Goal: Task Accomplishment & Management: Complete application form

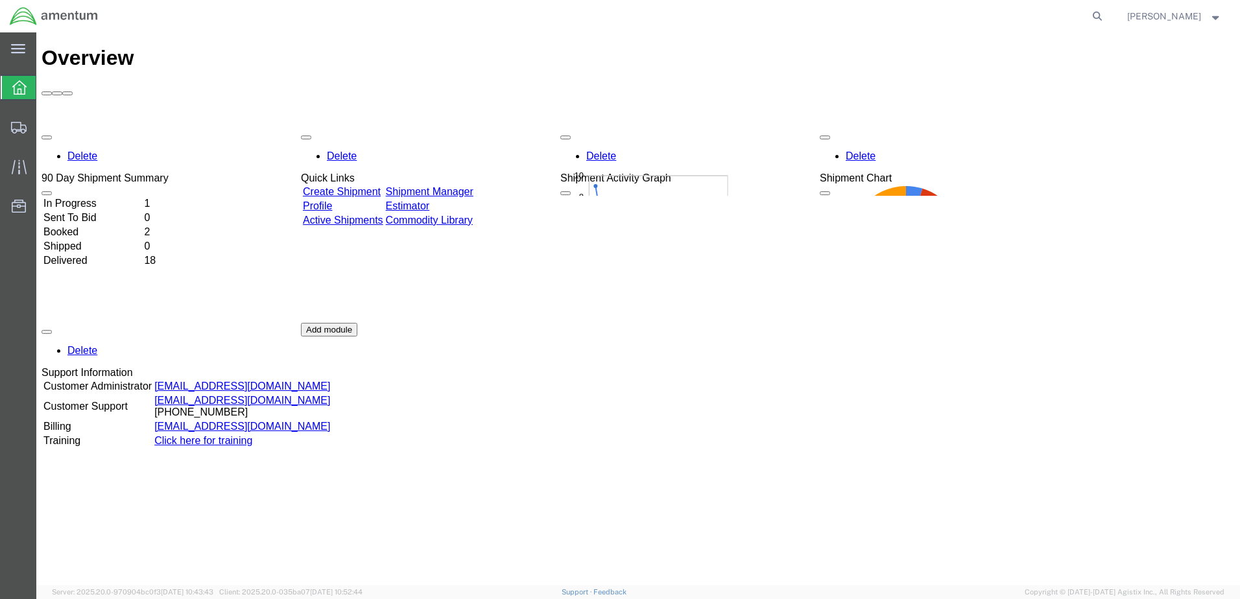
click at [1131, 242] on div "Delete 90 Day Shipment Summary In Progress 1 Sent To Bid 0 Booked 2 Shipped 0 D…" at bounding box center [639, 322] width 1194 height 389
click at [90, 197] on td "In Progress" at bounding box center [92, 203] width 99 height 13
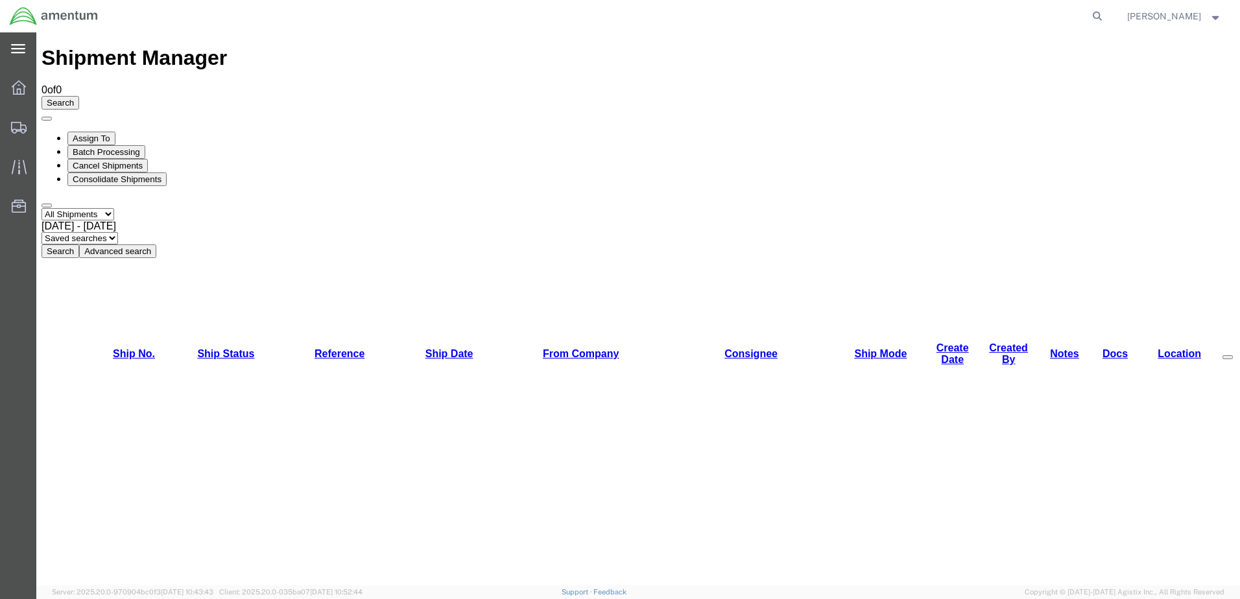
click at [18, 45] on icon at bounding box center [18, 48] width 14 height 9
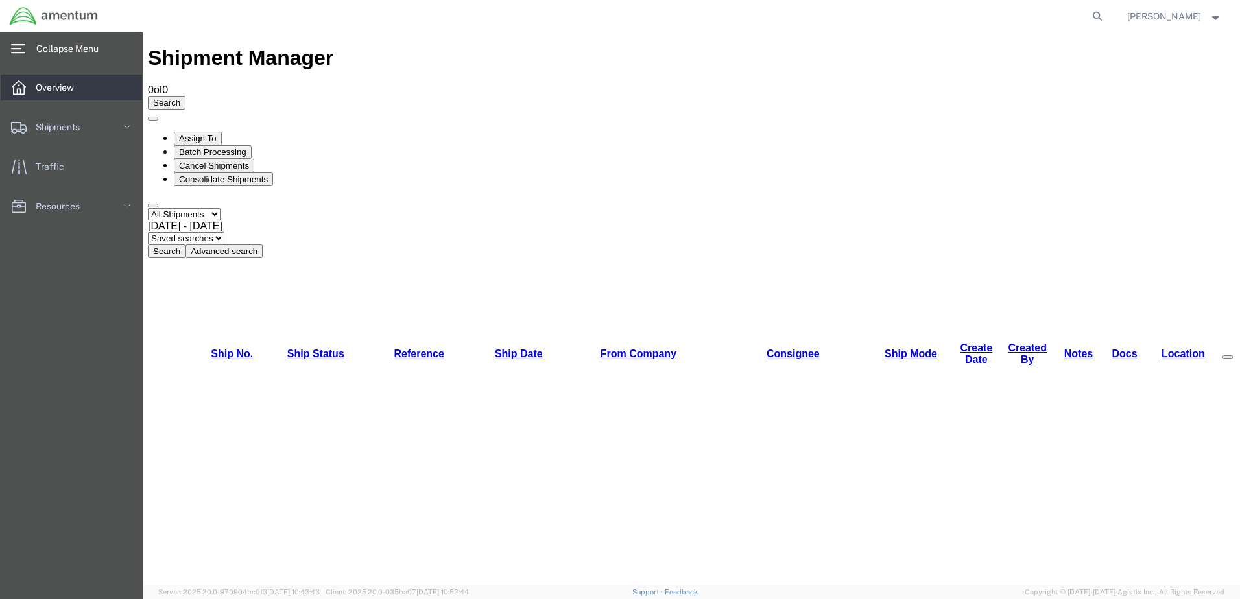
click at [43, 94] on span "Overview" at bounding box center [59, 88] width 47 height 26
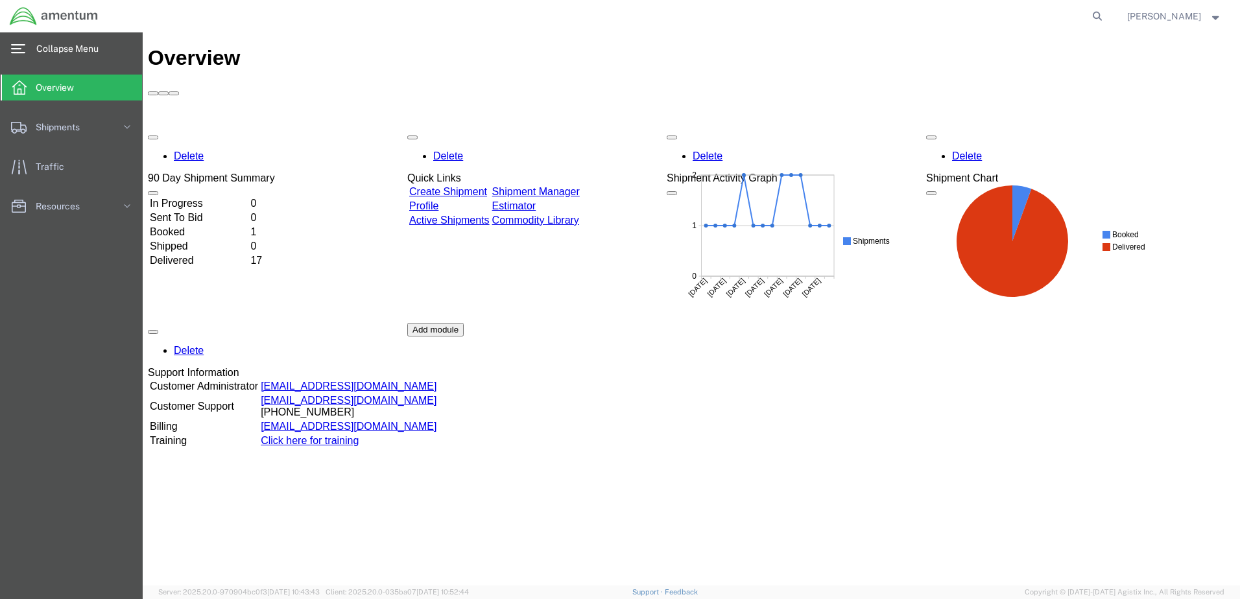
click at [199, 226] on td "Booked" at bounding box center [198, 232] width 99 height 13
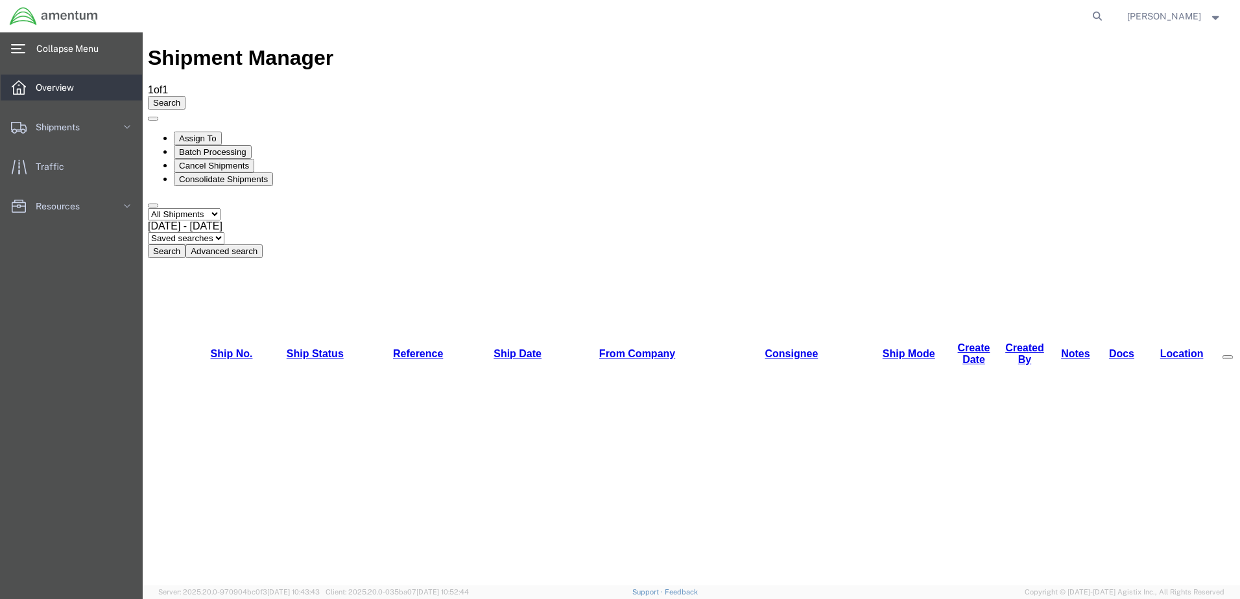
click at [56, 90] on span "Overview" at bounding box center [59, 88] width 47 height 26
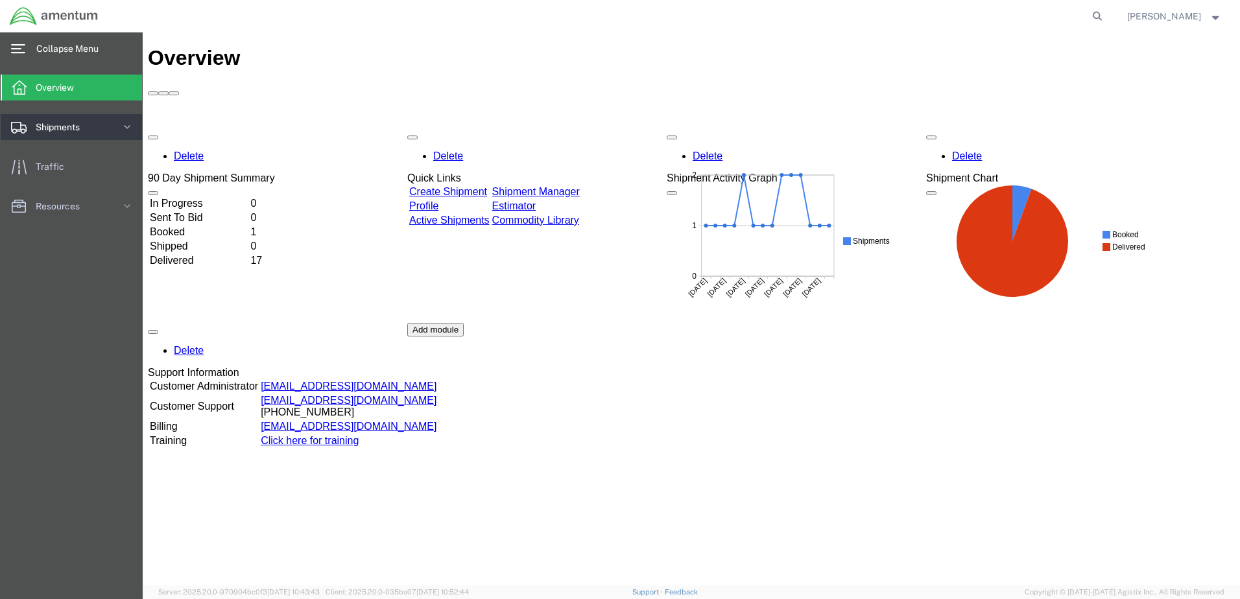
click at [127, 126] on icon at bounding box center [127, 127] width 13 height 13
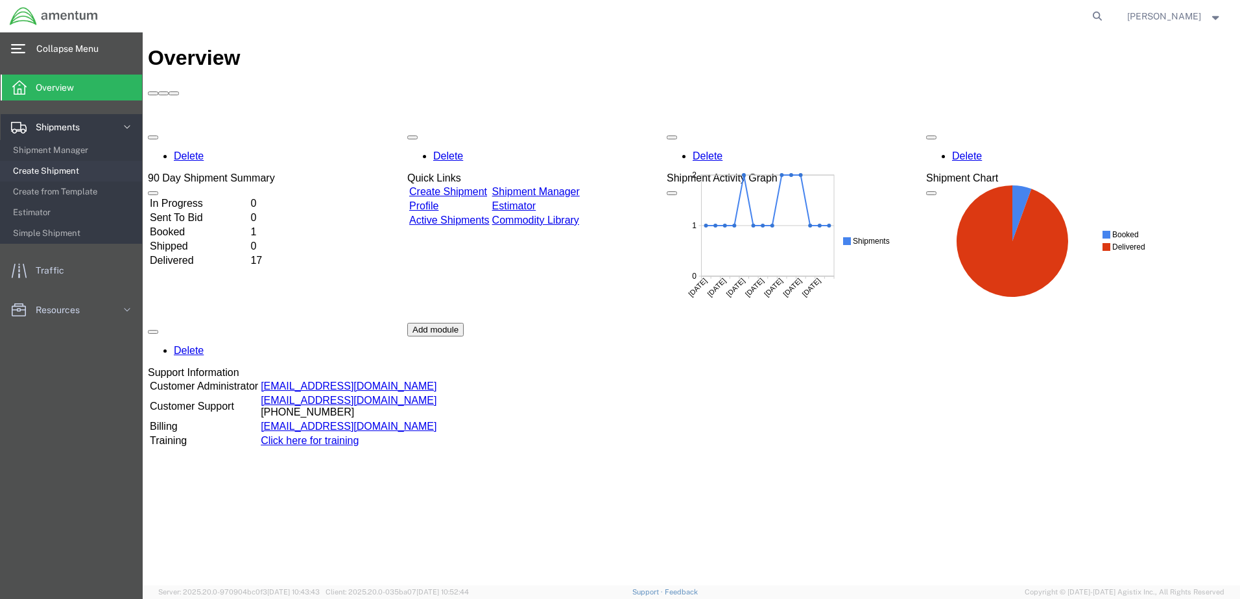
click at [68, 169] on span "Create Shipment" at bounding box center [73, 171] width 120 height 26
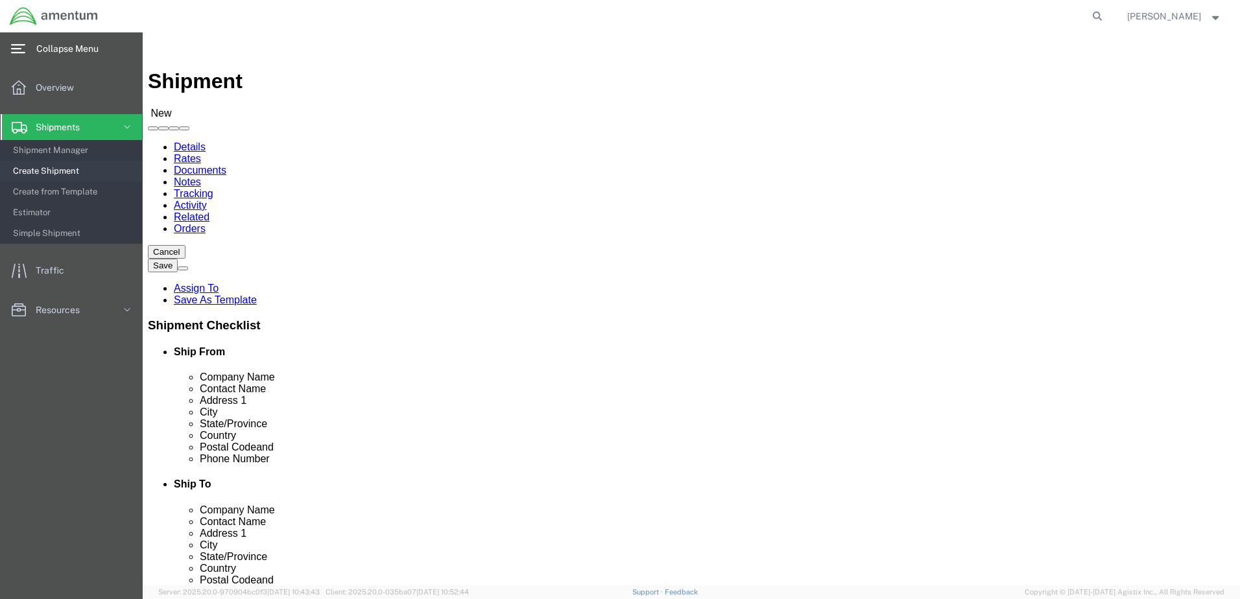
select select
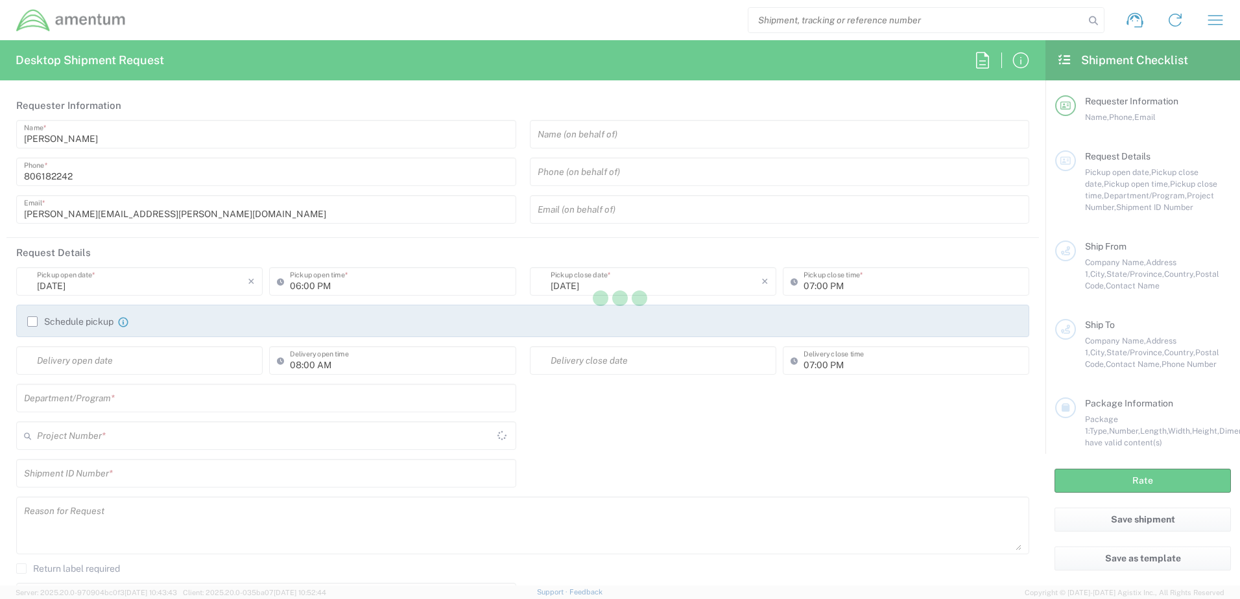
type input "United States"
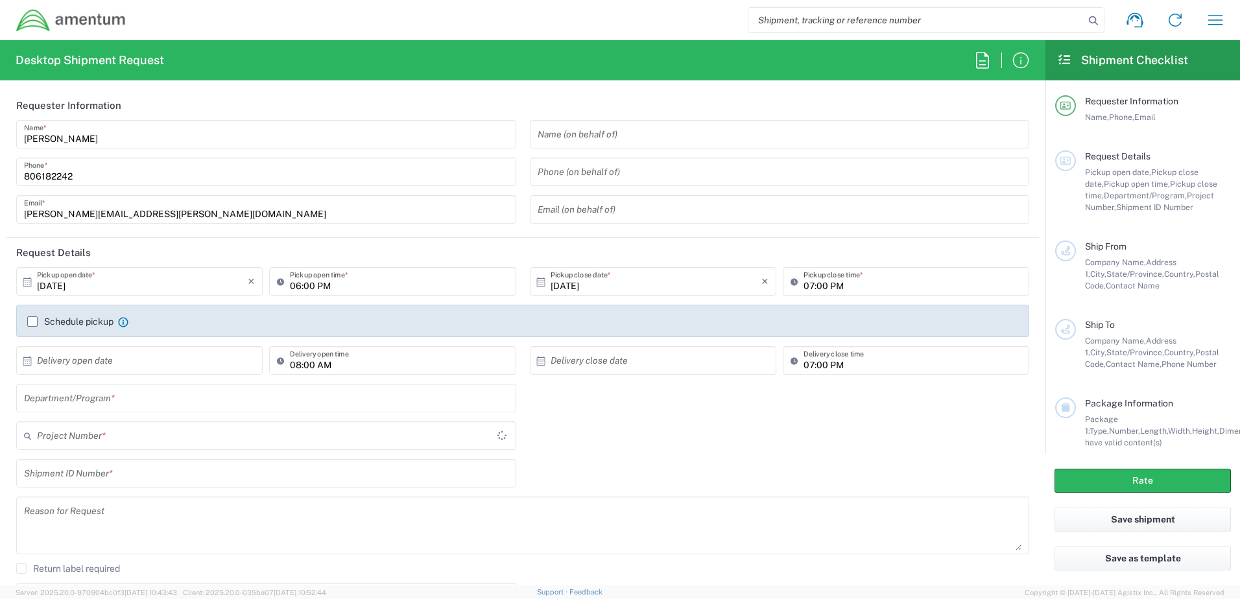
type input "CORP"
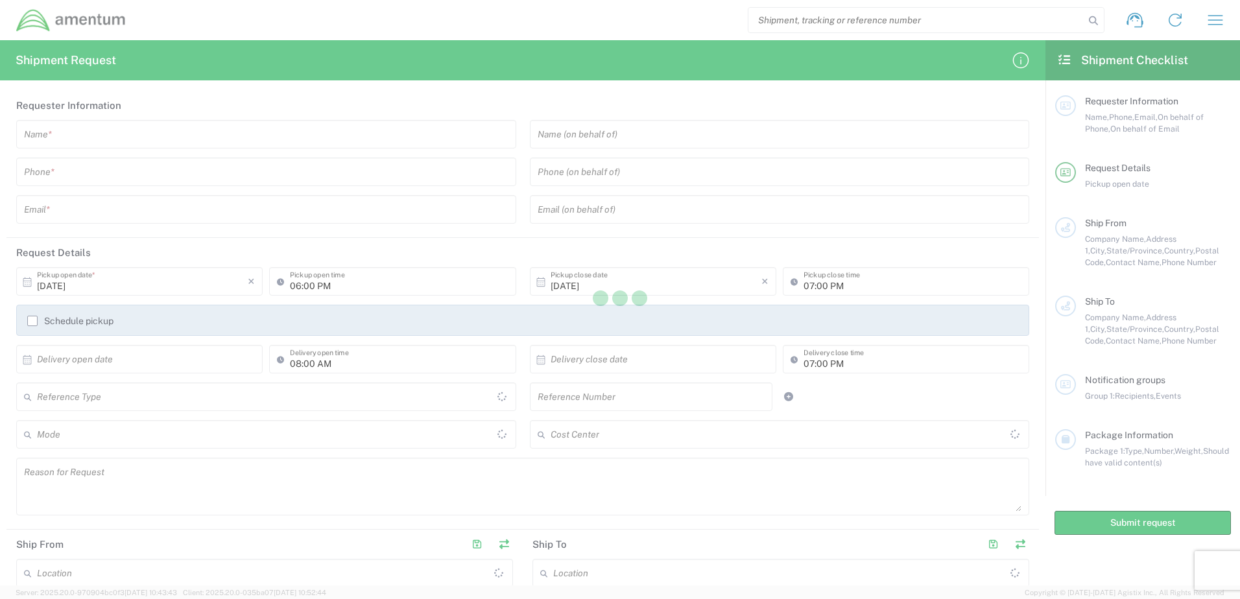
type input "United States"
type input "[GEOGRAPHIC_DATA]"
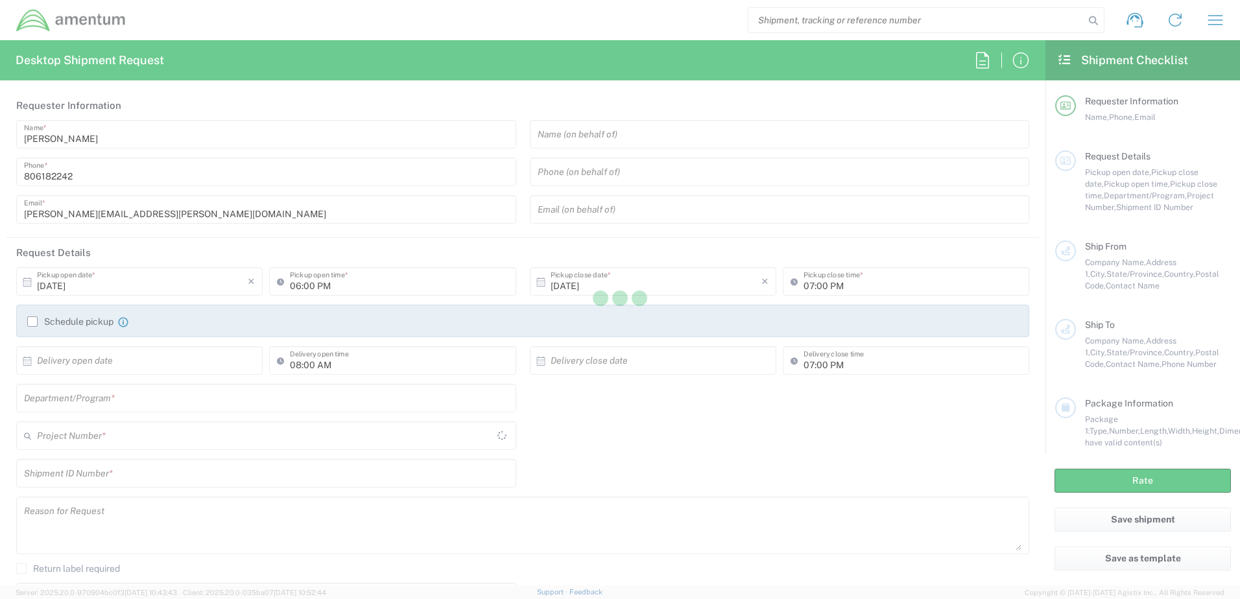
type input "[GEOGRAPHIC_DATA]"
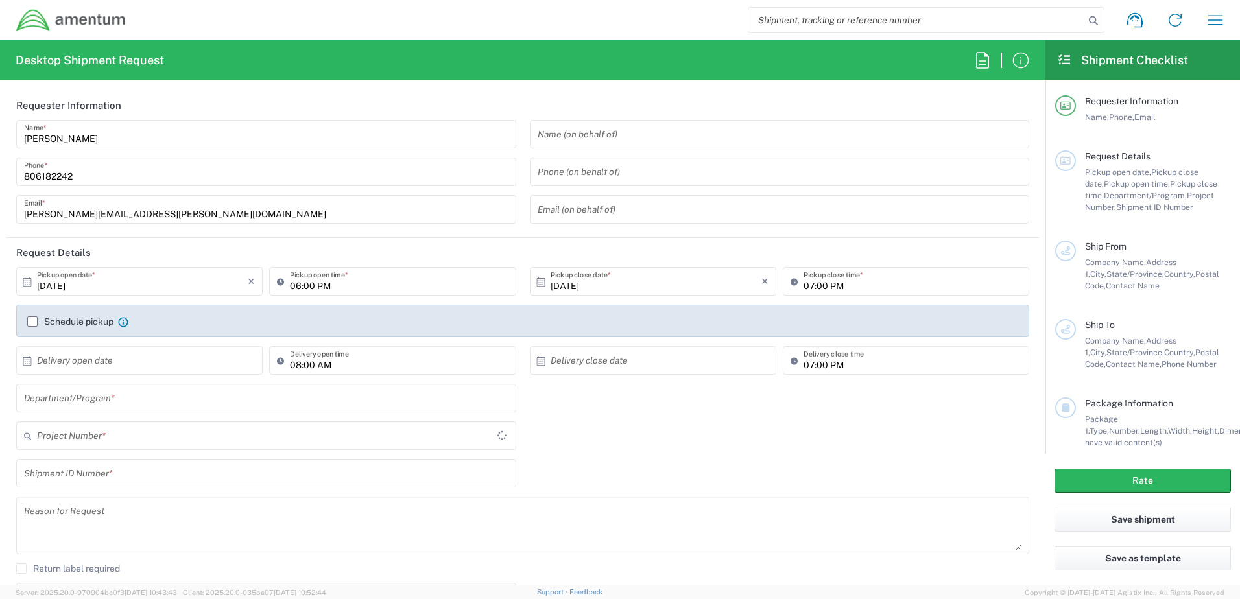
type input "CORP"
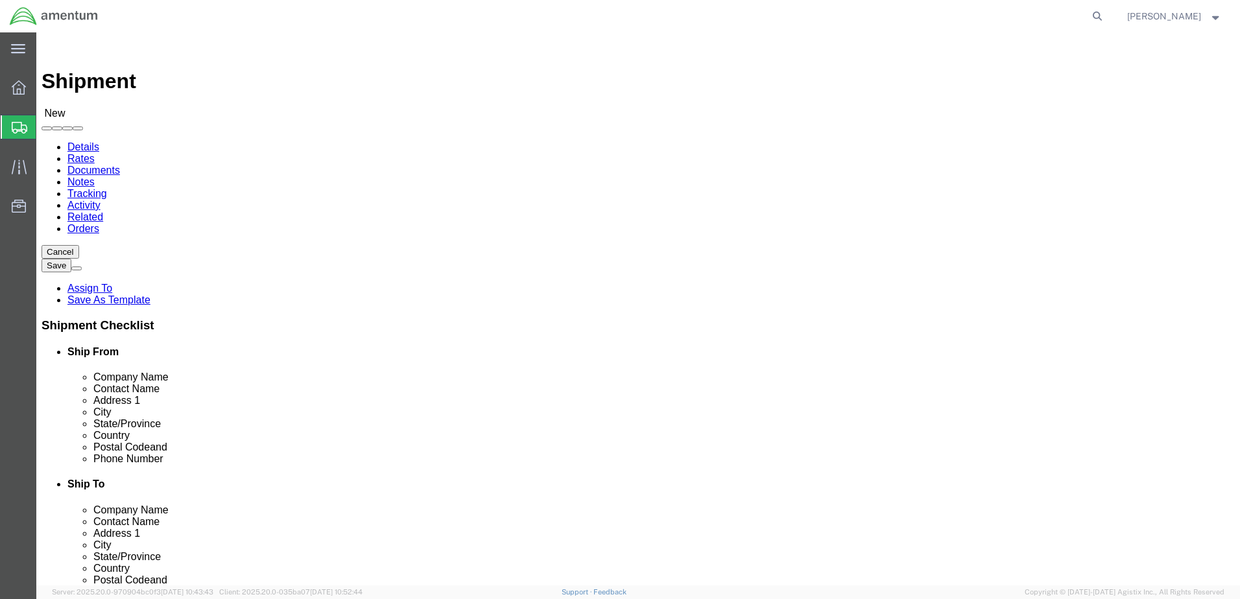
select select
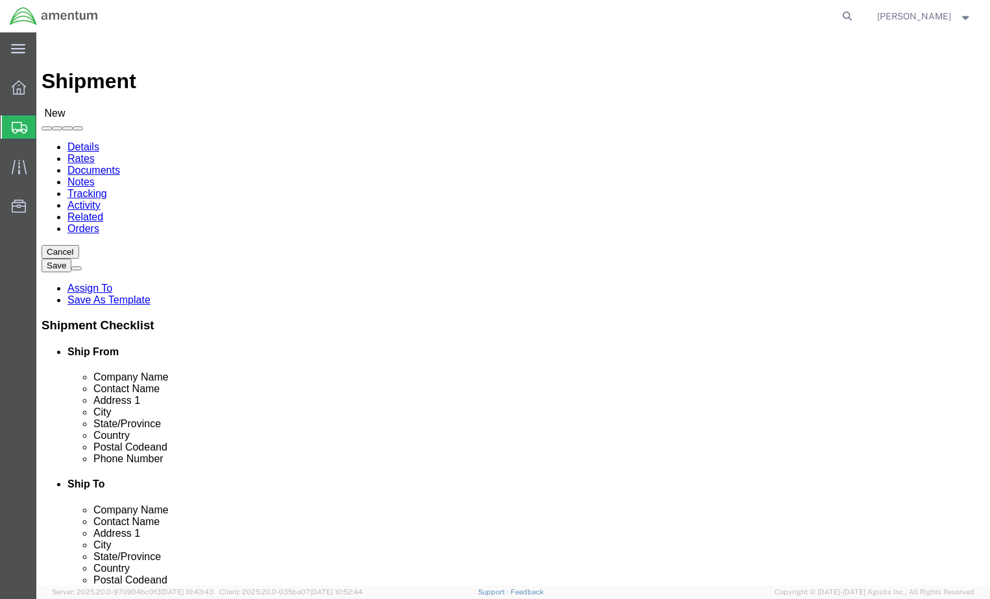
click at [413, 14] on div at bounding box center [483, 16] width 750 height 32
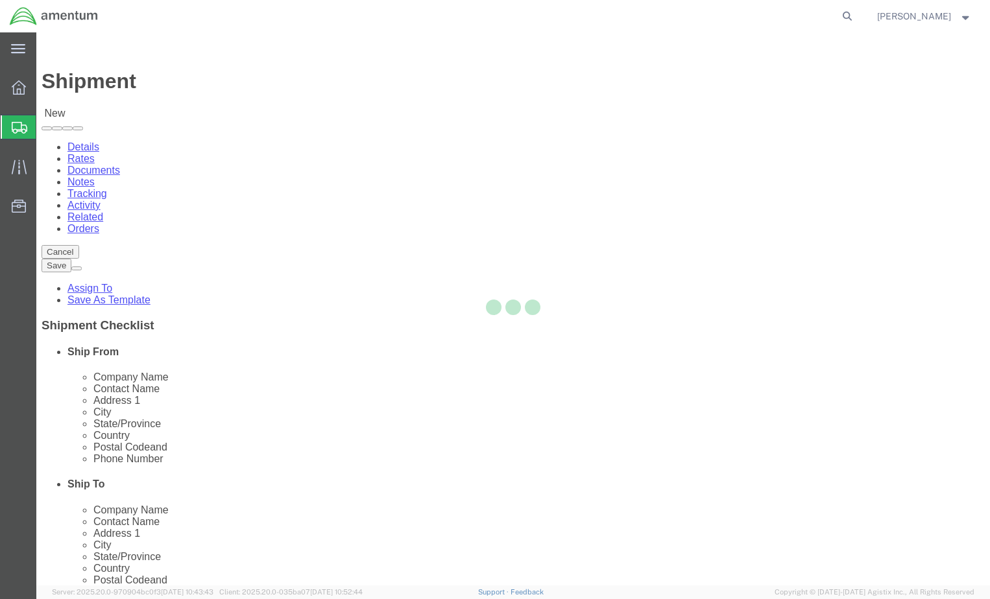
select select
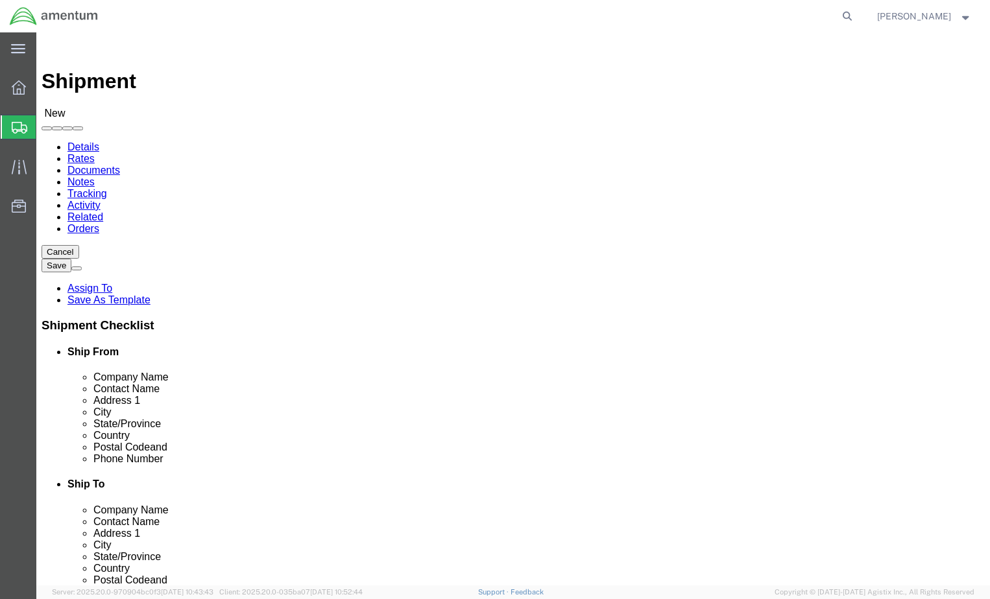
drag, startPoint x: 521, startPoint y: 2, endPoint x: 735, endPoint y: 16, distance: 214.6
click at [735, 16] on agx-global-search at bounding box center [650, 16] width 415 height 32
